Goal: Task Accomplishment & Management: Manage account settings

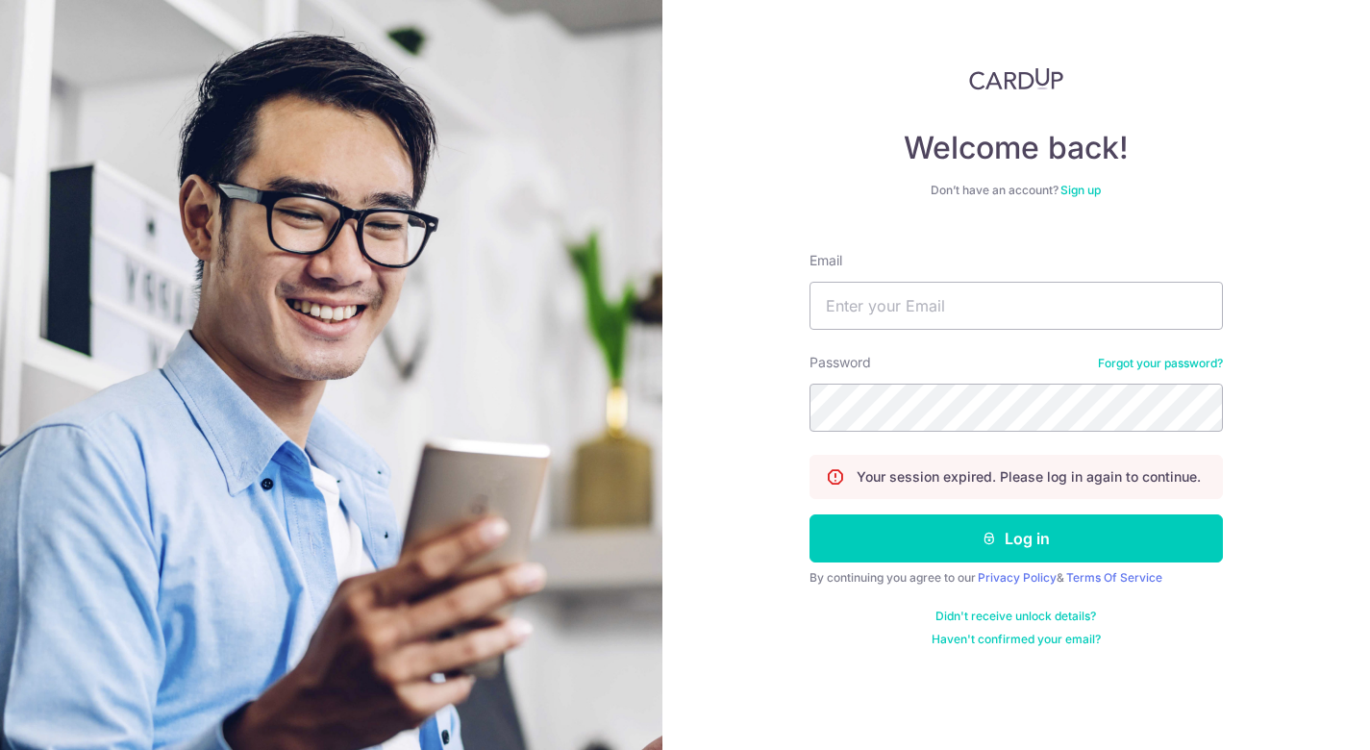
click at [890, 330] on form "Email Password Forgot your password? Your session expired. Please log in again …" at bounding box center [1015, 441] width 413 height 410
drag, startPoint x: 887, startPoint y: 310, endPoint x: 903, endPoint y: 314, distance: 16.1
click at [887, 310] on input "Email" at bounding box center [1015, 306] width 413 height 48
type input "[EMAIL_ADDRESS][DOMAIN_NAME]"
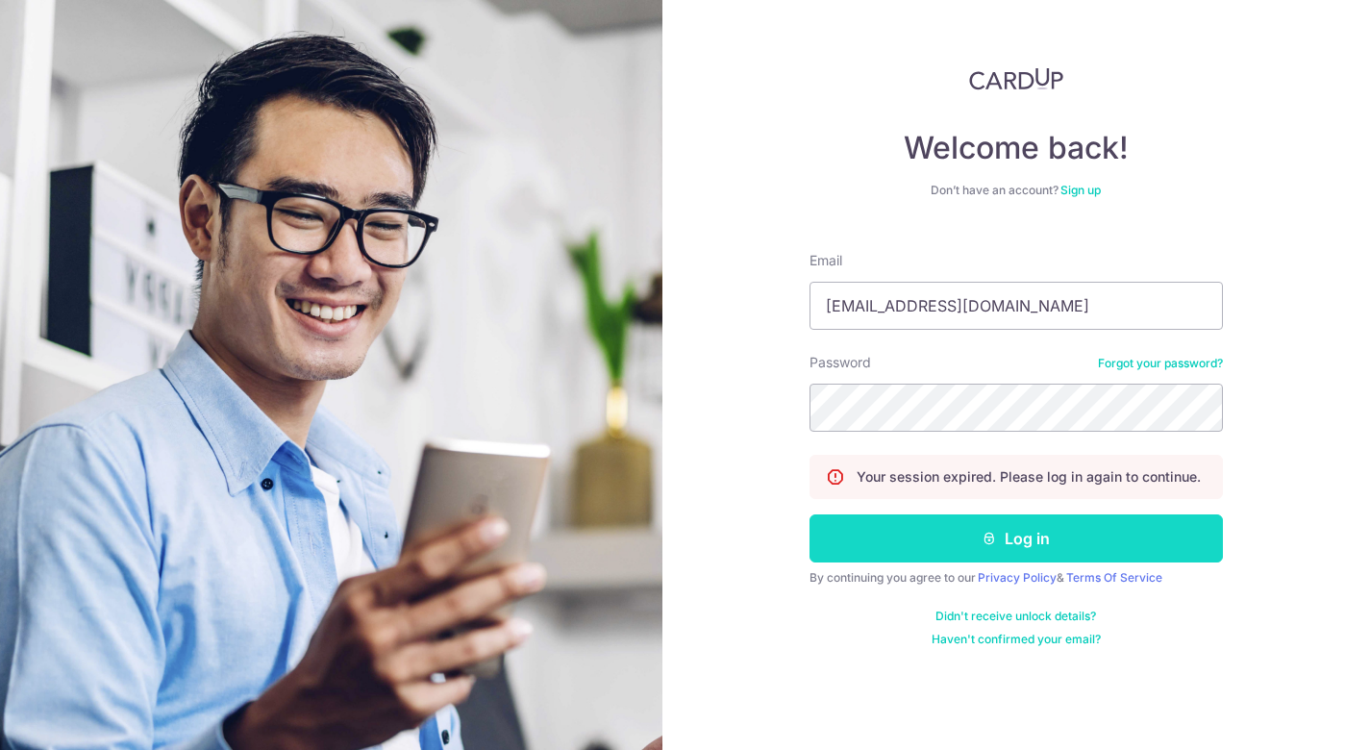
click at [923, 536] on button "Log in" at bounding box center [1015, 538] width 413 height 48
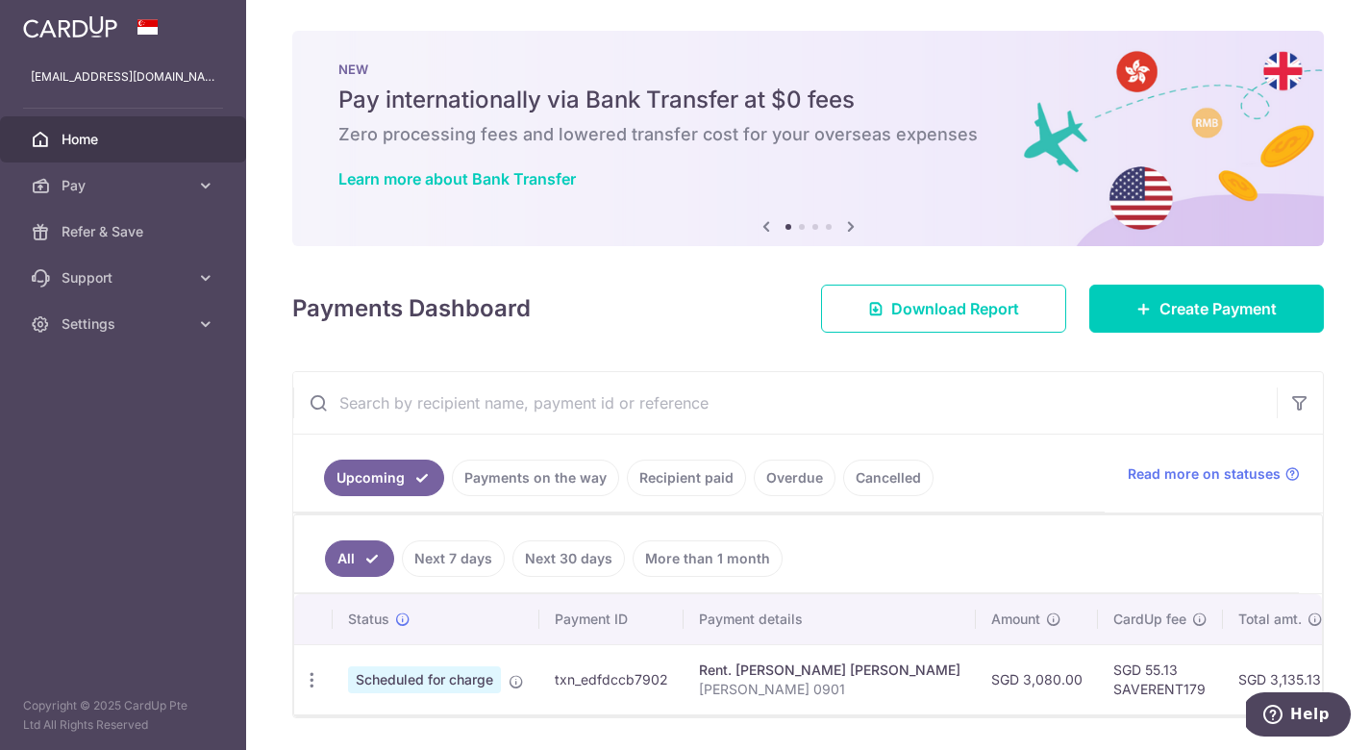
click at [672, 477] on link "Recipient paid" at bounding box center [686, 477] width 119 height 37
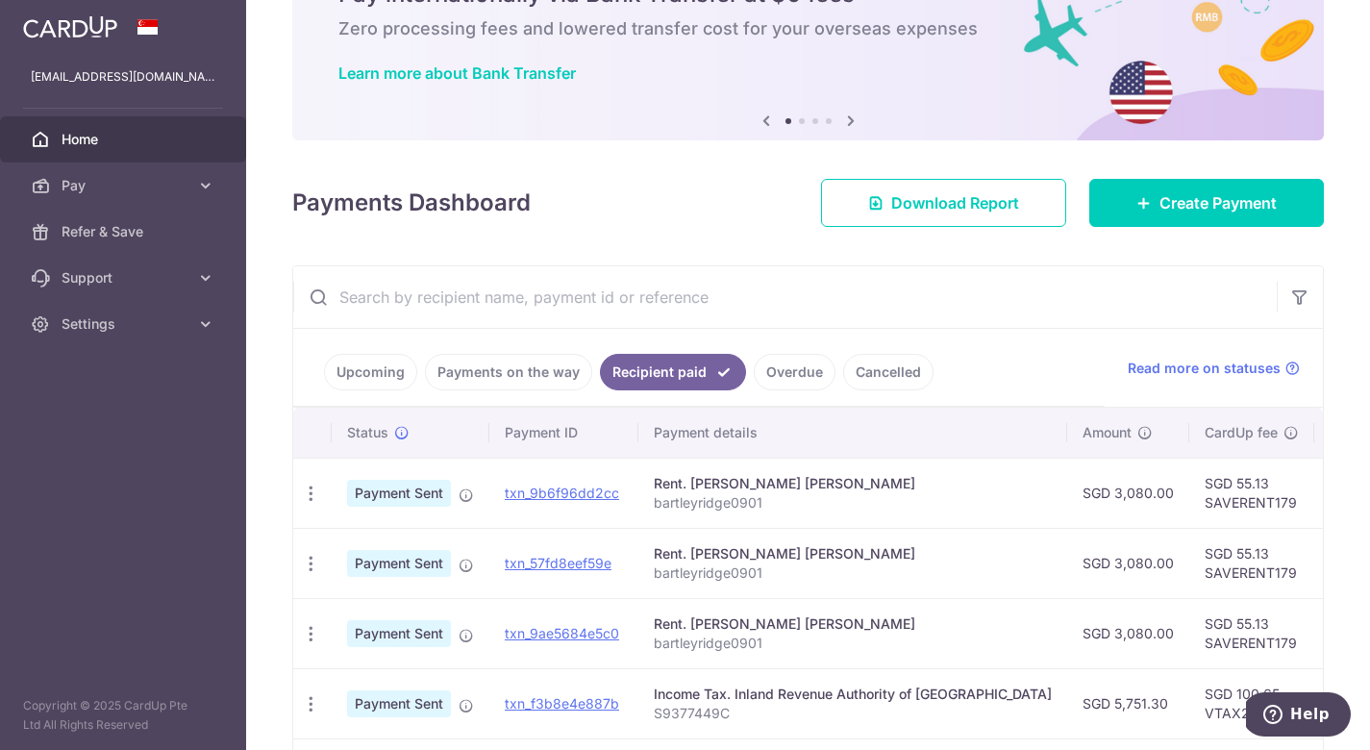
scroll to position [112, 0]
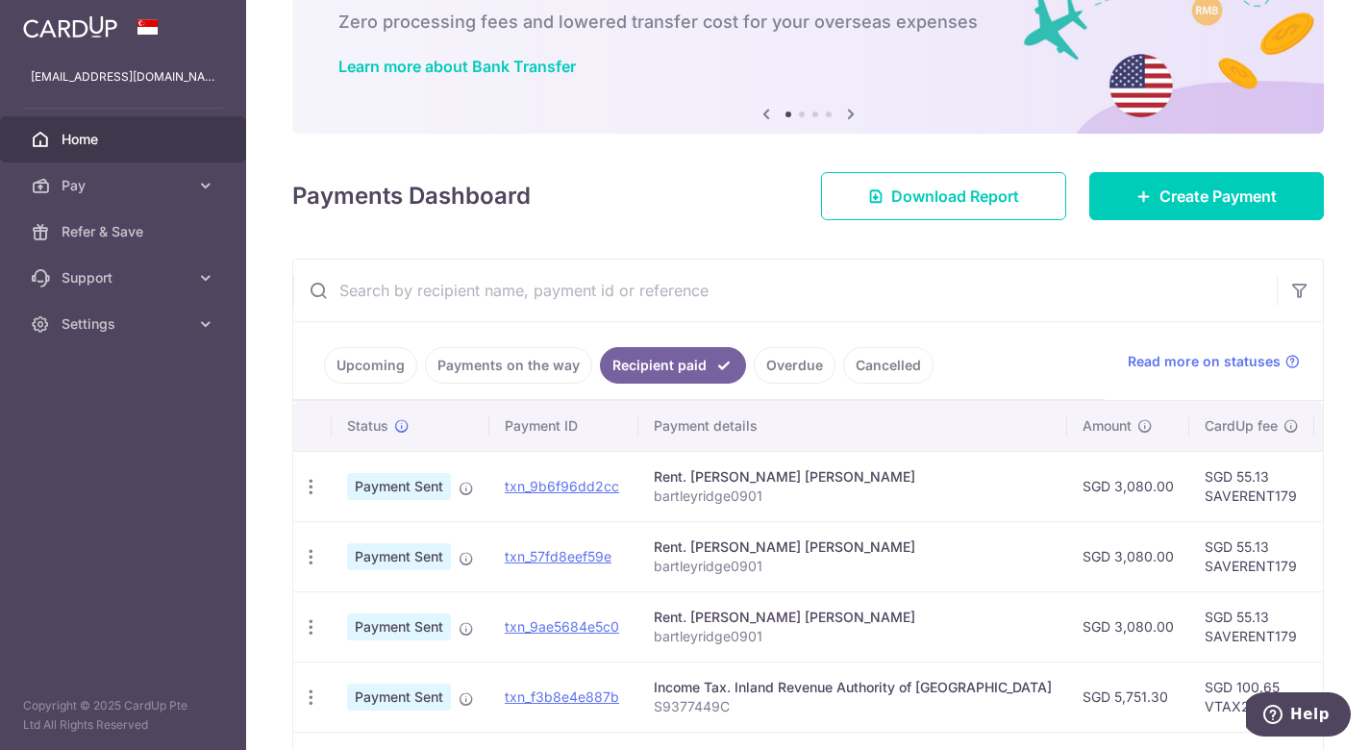
click at [500, 375] on link "Payments on the way" at bounding box center [508, 365] width 167 height 37
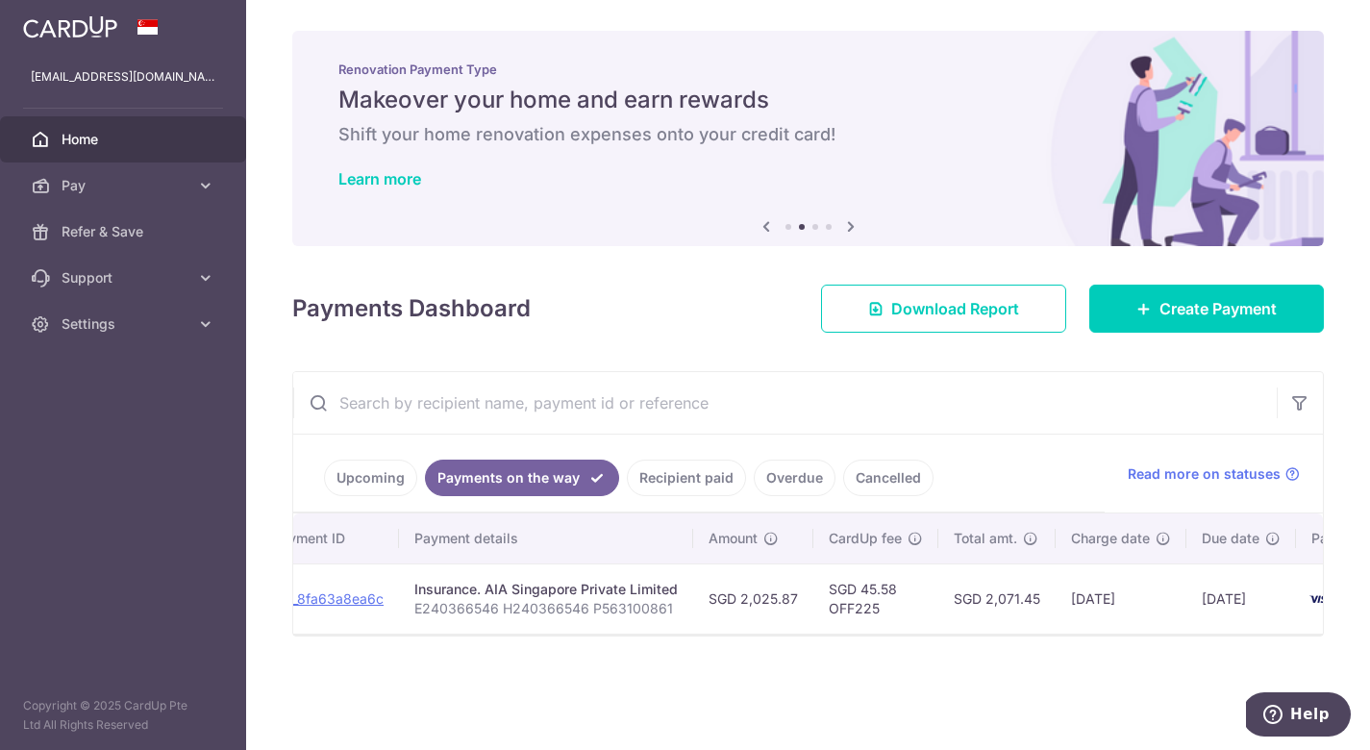
scroll to position [0, 364]
